Goal: Task Accomplishment & Management: Manage account settings

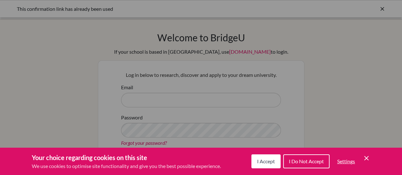
click at [366, 158] on icon "Cookie Control Close Icon" at bounding box center [367, 159] width 8 height 8
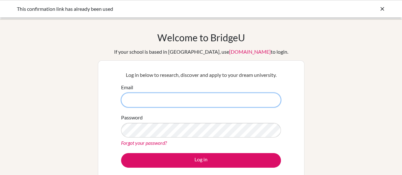
click at [179, 97] on input "Email" at bounding box center [201, 100] width 160 height 15
type input "[EMAIL_ADDRESS][PERSON_NAME][DOMAIN_NAME]"
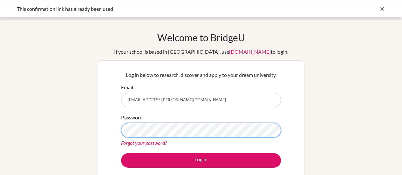
click at [121, 153] on button "Log in" at bounding box center [201, 160] width 160 height 15
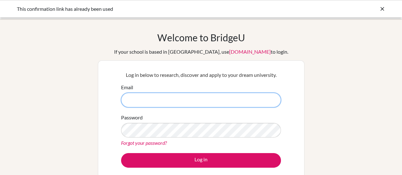
click at [175, 98] on input "Email" at bounding box center [201, 100] width 160 height 15
type input "[EMAIL_ADDRESS][PERSON_NAME][DOMAIN_NAME]"
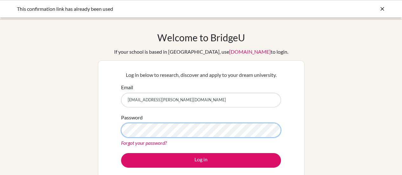
click at [121, 153] on button "Log in" at bounding box center [201, 160] width 160 height 15
